Goal: Use online tool/utility: Utilize a website feature to perform a specific function

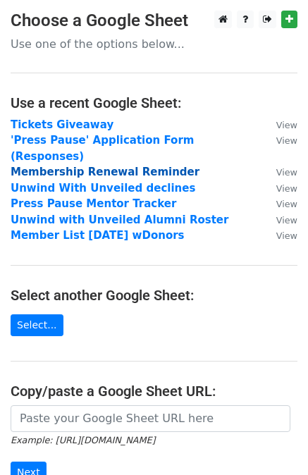
click at [57, 166] on strong "Membership Renewal Reminder" at bounding box center [105, 172] width 189 height 13
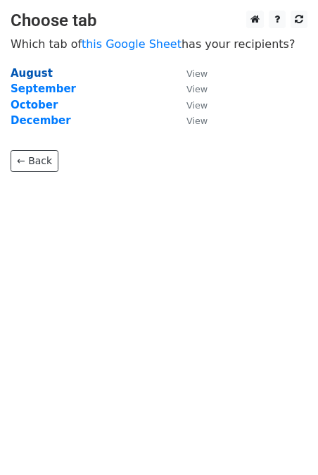
click at [25, 76] on strong "August" at bounding box center [32, 73] width 42 height 13
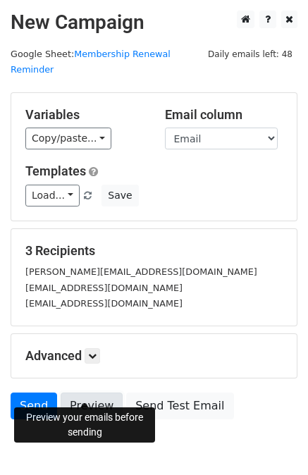
click at [80, 392] on link "Preview" at bounding box center [92, 405] width 62 height 27
